Goal: Task Accomplishment & Management: Manage account settings

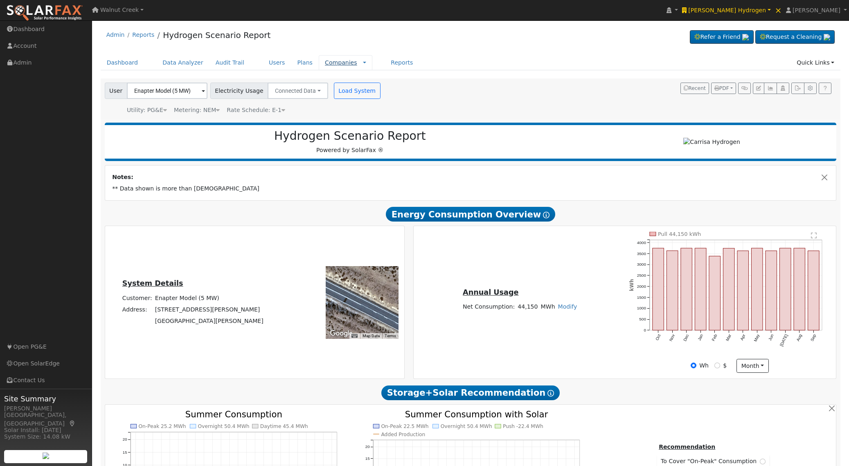
click at [325, 63] on link "Companies" at bounding box center [341, 62] width 32 height 7
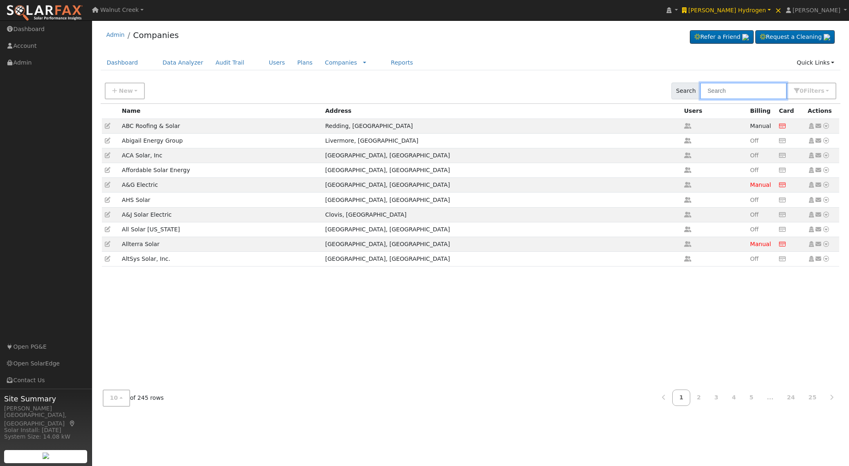
click at [728, 90] on input "text" at bounding box center [743, 91] width 87 height 17
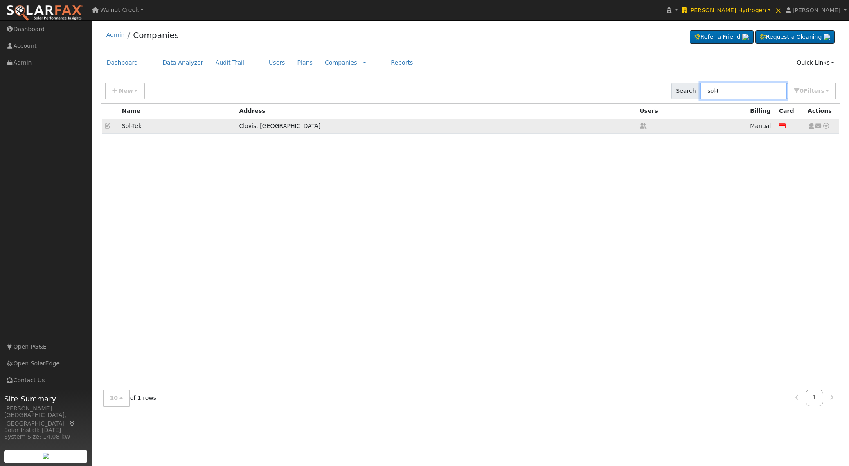
type input "sol-t"
click at [107, 127] on icon at bounding box center [108, 126] width 6 height 6
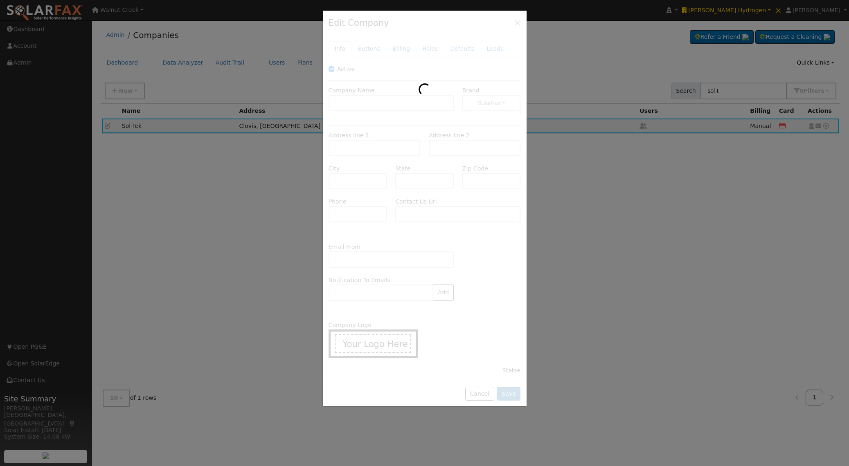
type input "Sol-Tek"
type input "[STREET_ADDRESS]"
type input "Clovis"
type input "CA"
type input "93612"
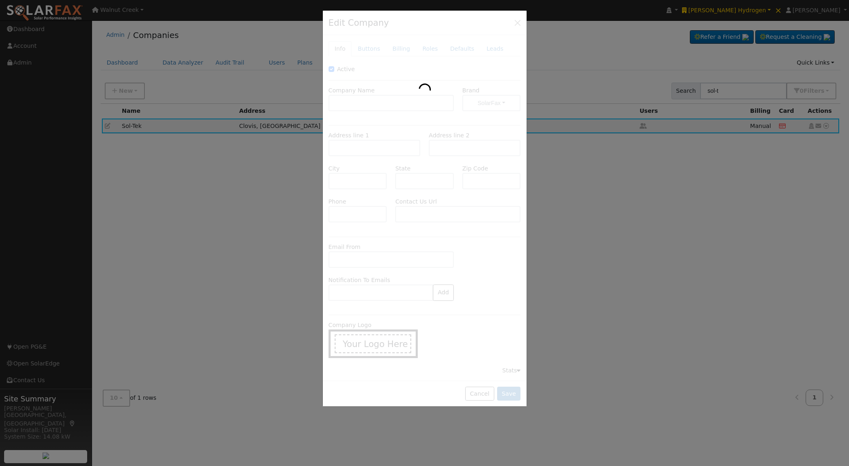
type input "559-325-6907"
type input "https://solteksolar.com/"
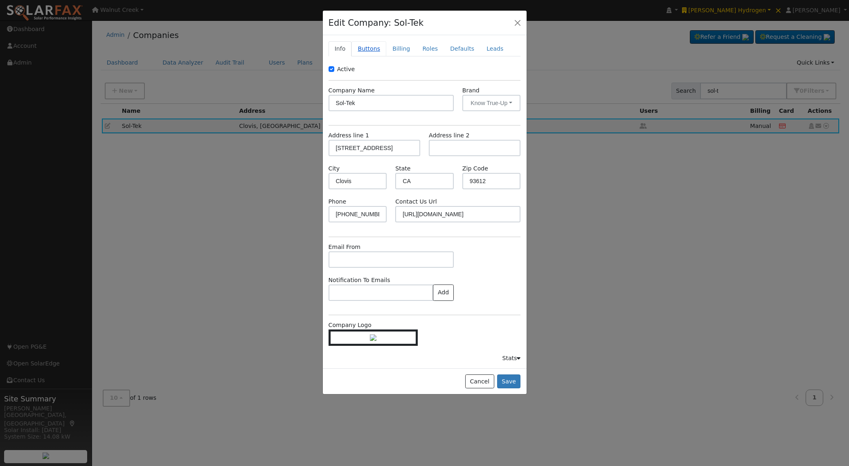
click at [366, 50] on link "Buttons" at bounding box center [368, 48] width 35 height 15
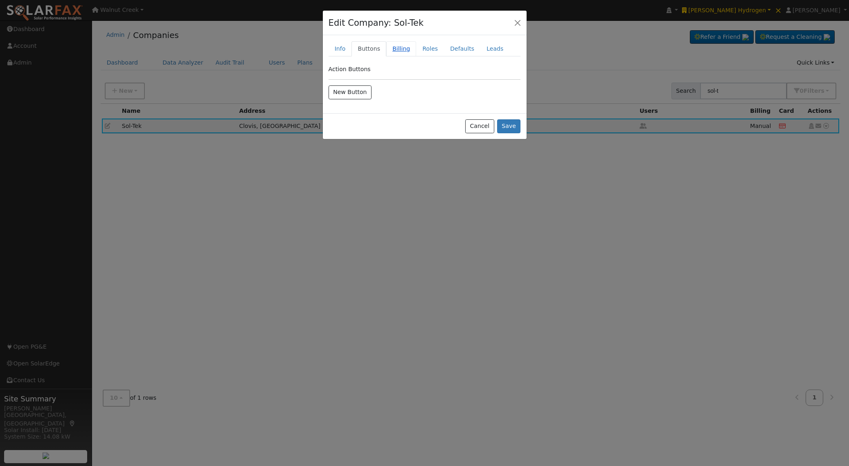
click at [392, 50] on link "Billing" at bounding box center [401, 48] width 30 height 15
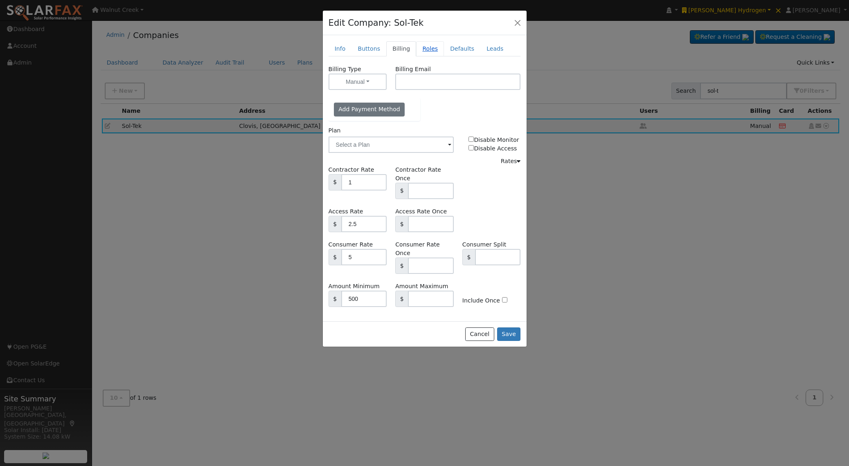
click at [426, 50] on link "Roles" at bounding box center [430, 48] width 28 height 15
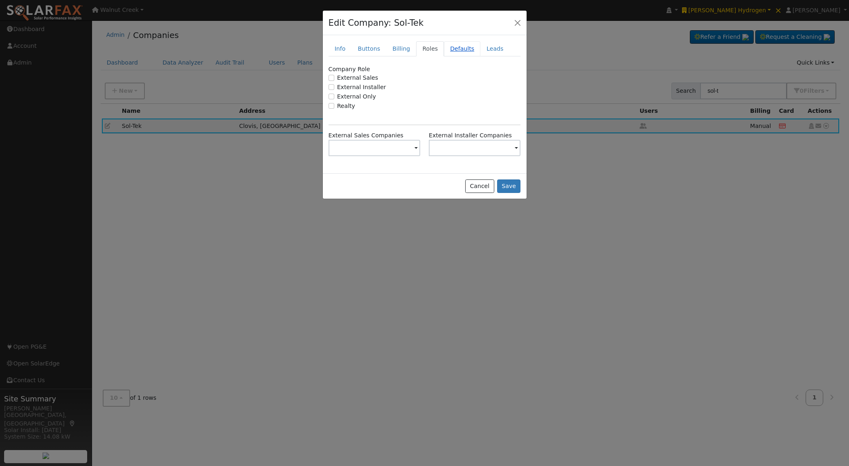
click at [463, 50] on link "Defaults" at bounding box center [462, 48] width 36 height 15
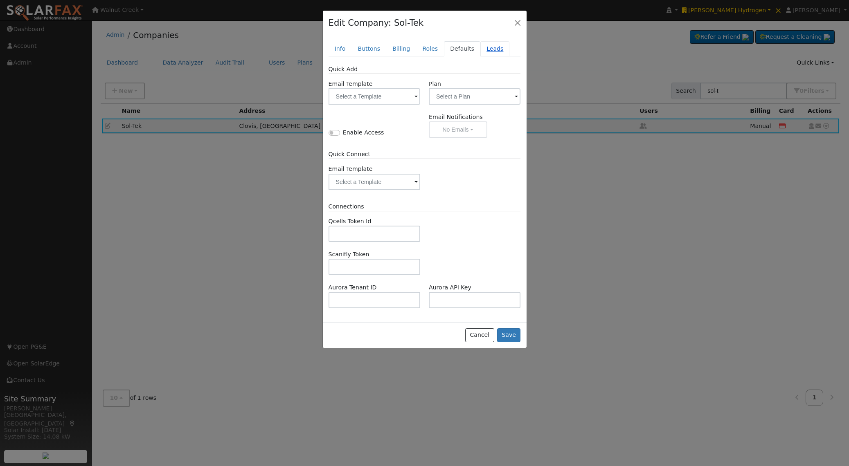
click at [497, 50] on link "Leads" at bounding box center [494, 48] width 29 height 15
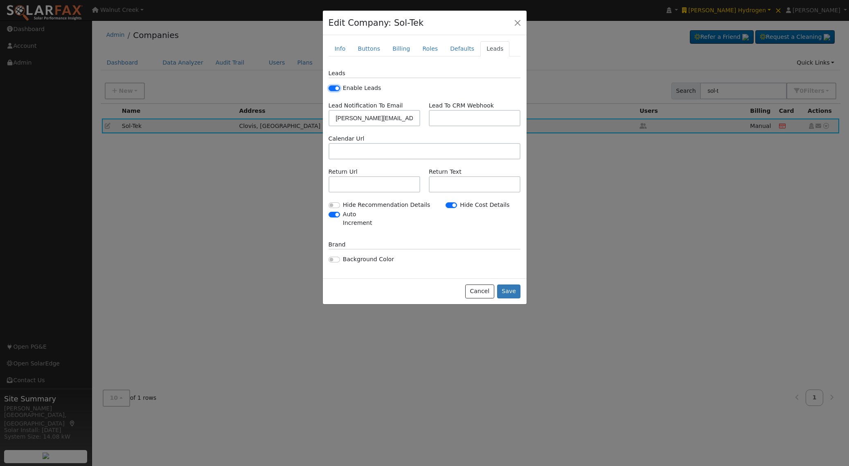
click at [330, 88] on input "Enable Leads" at bounding box center [334, 89] width 11 height 6
checkbox input "false"
click at [341, 46] on link "Info" at bounding box center [340, 48] width 23 height 15
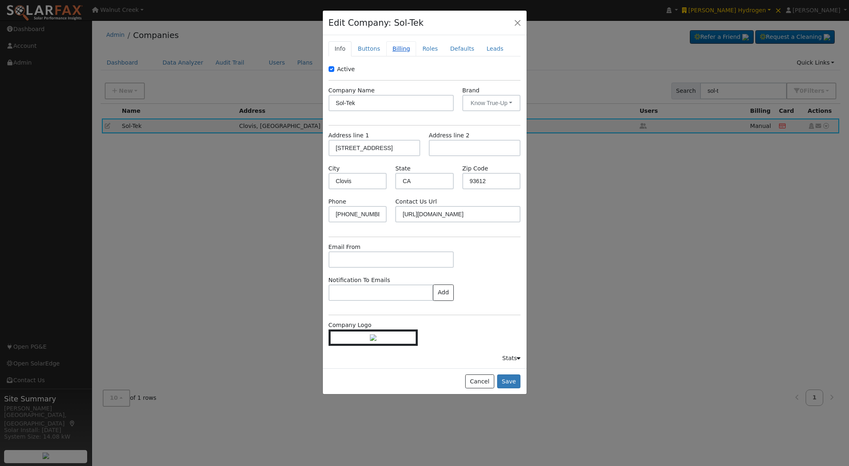
click at [392, 52] on link "Billing" at bounding box center [401, 48] width 30 height 15
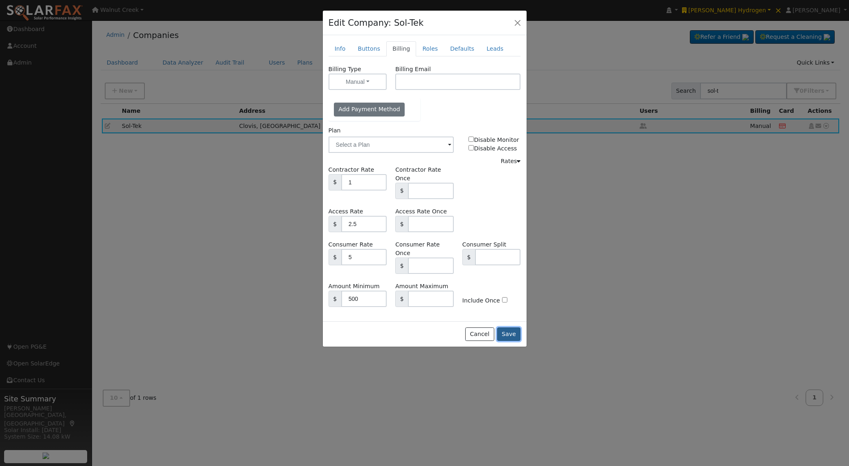
click at [514, 328] on button "Save" at bounding box center [509, 335] width 24 height 14
